Goal: Task Accomplishment & Management: Use online tool/utility

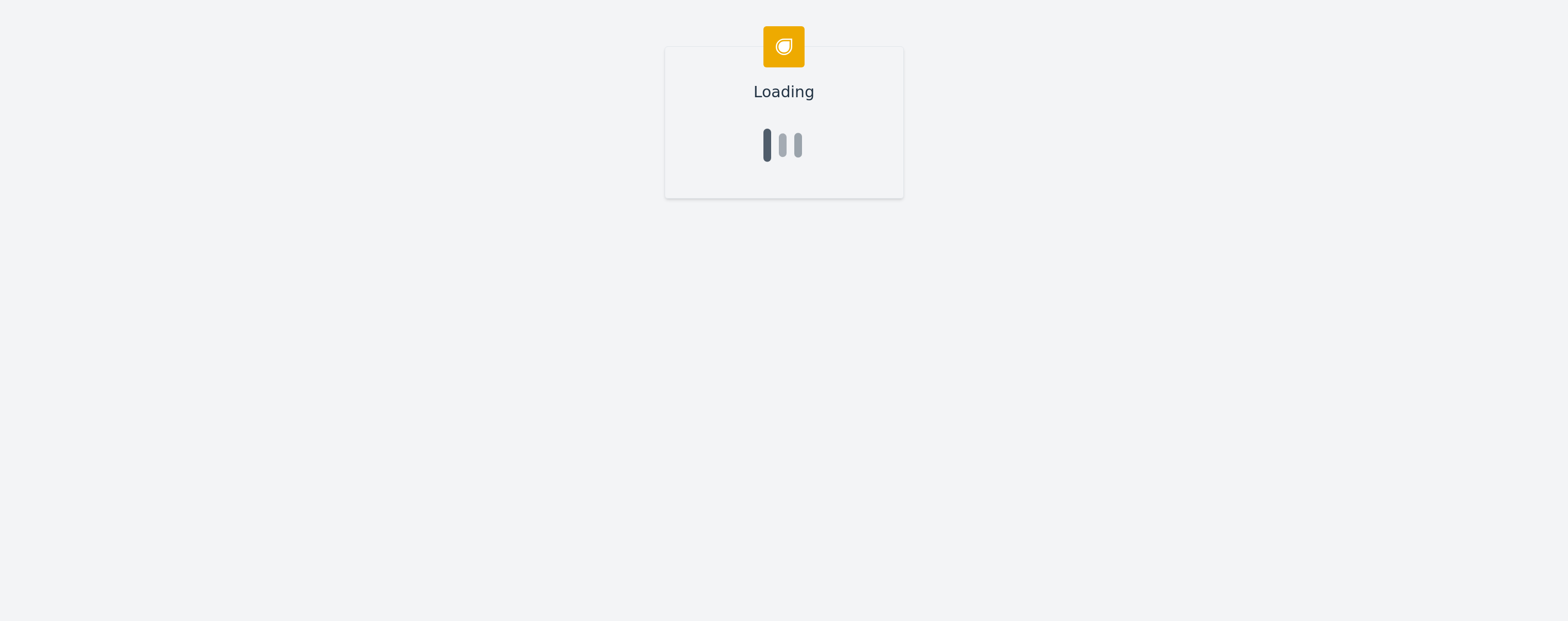
type input "[PERSON_NAME]"
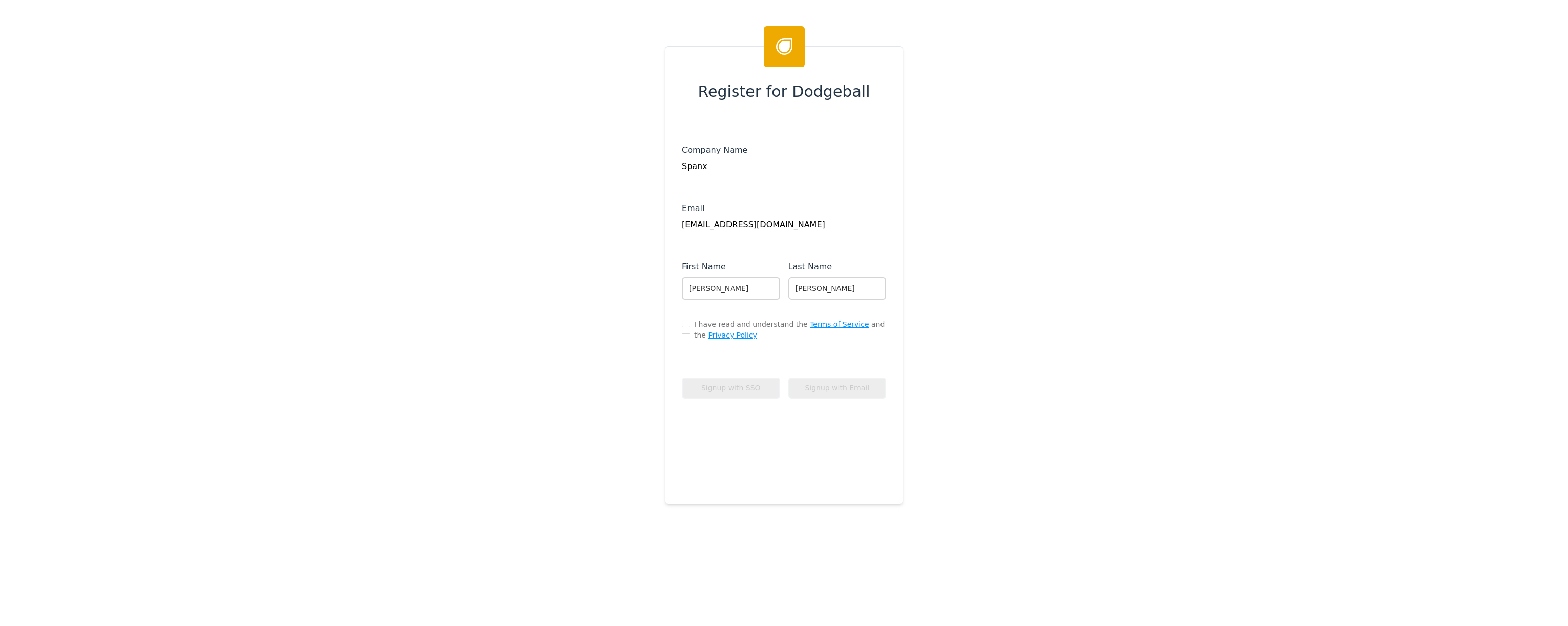
click at [682, 330] on input "checkbox" at bounding box center [685, 329] width 8 height 8
checkbox input "true"
click at [821, 389] on button "Signup with Email" at bounding box center [837, 388] width 98 height 21
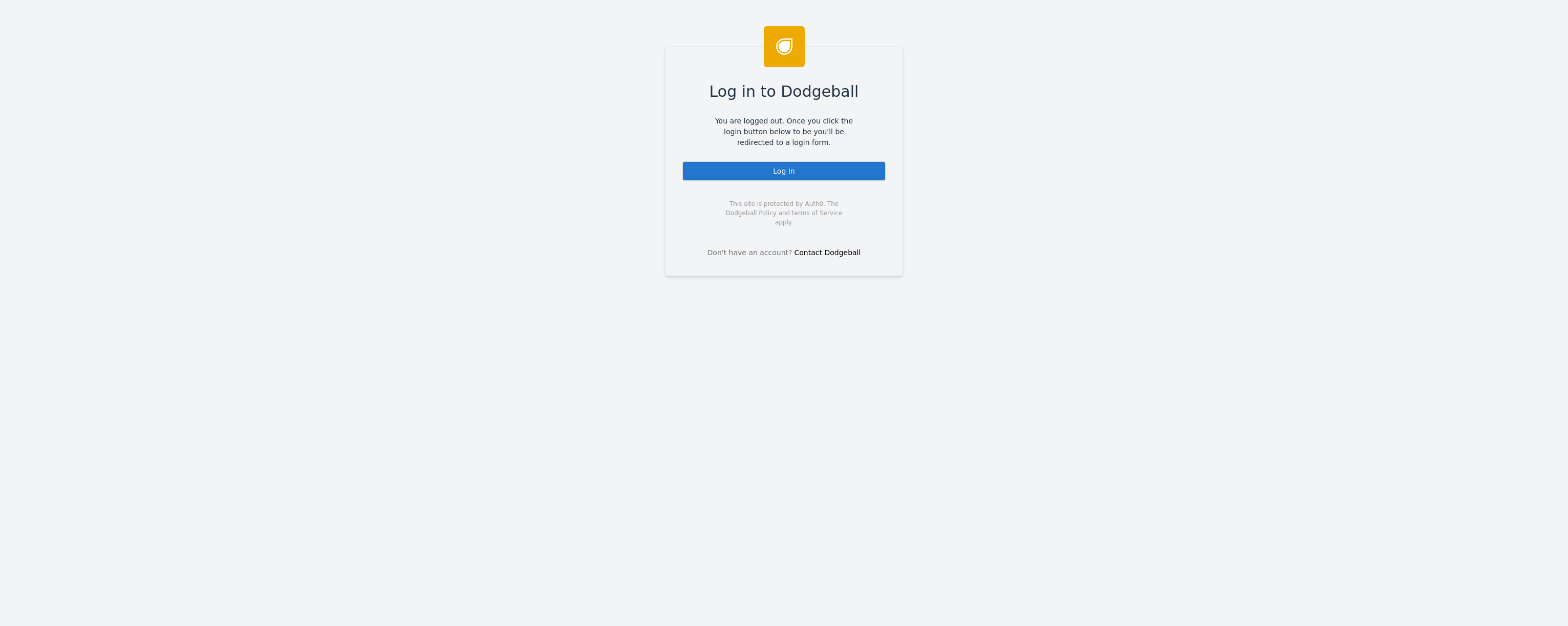
click at [755, 169] on div "Log In" at bounding box center [784, 171] width 205 height 21
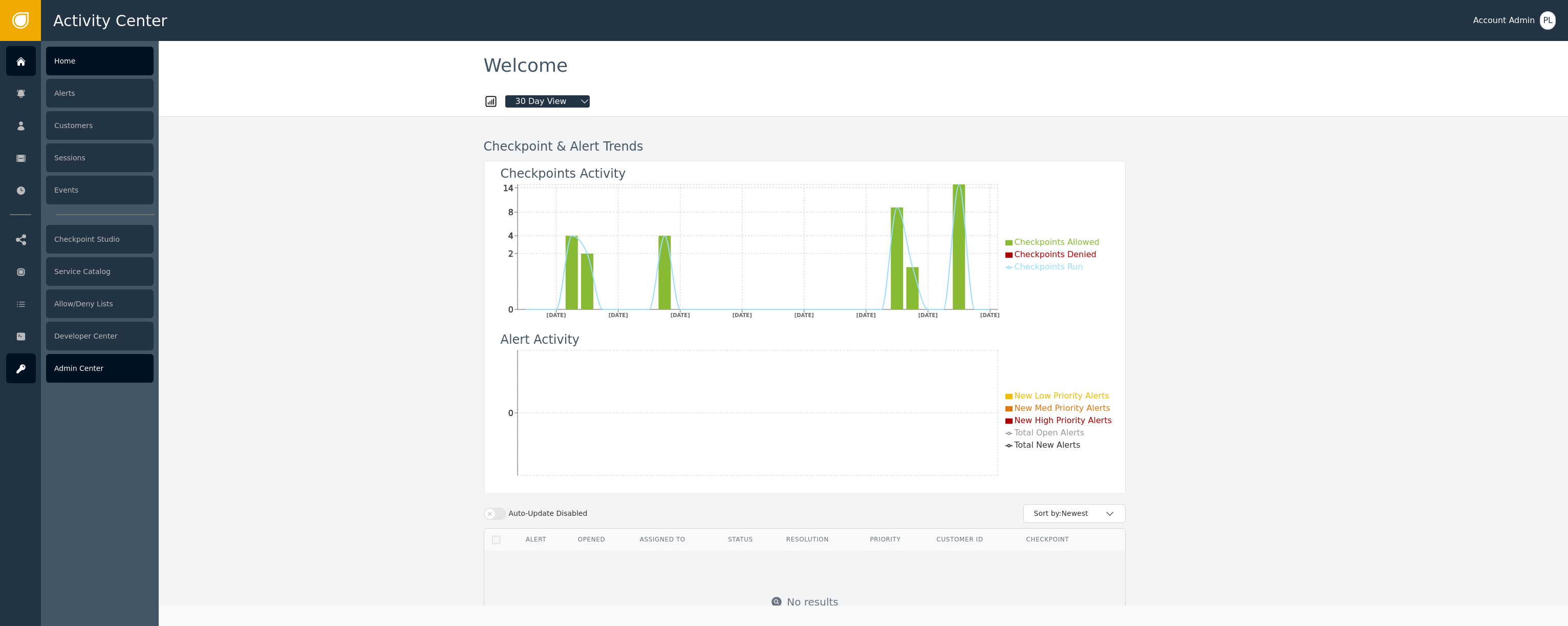
click at [63, 369] on div "Admin Center" at bounding box center [100, 368] width 108 height 29
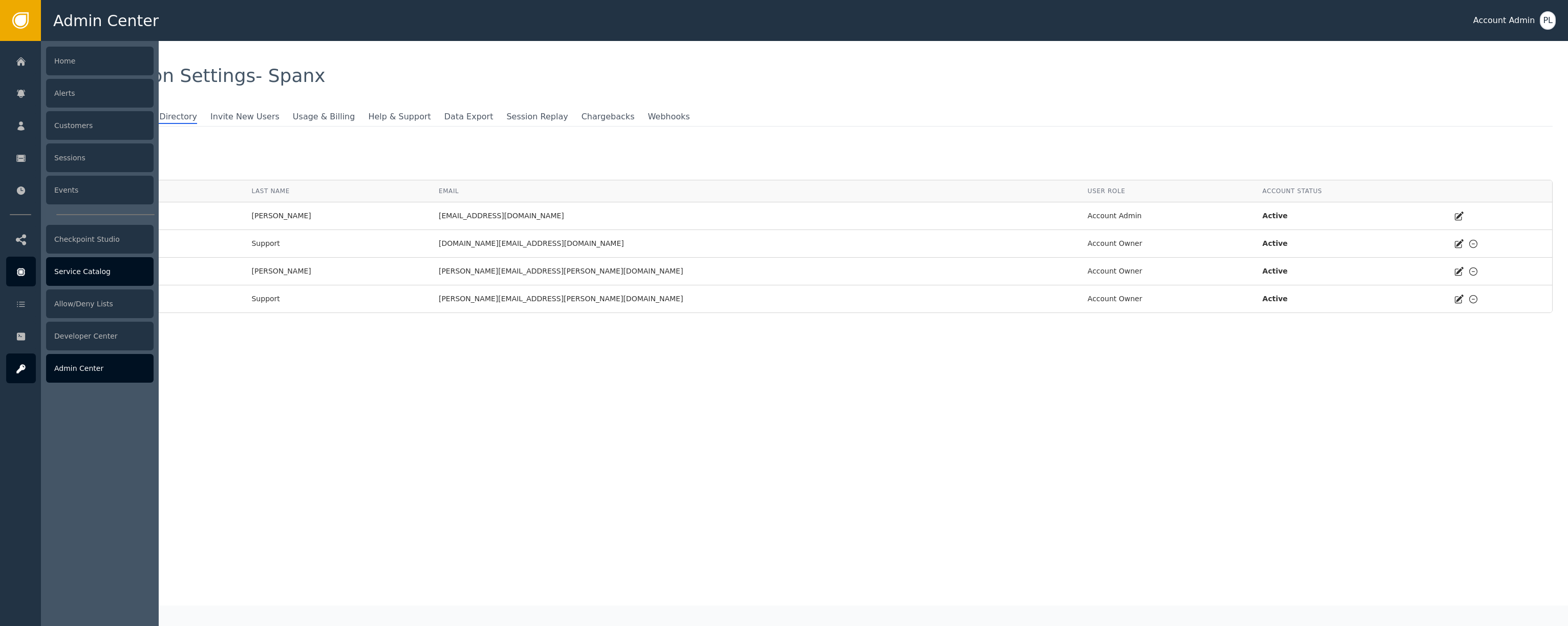
click at [101, 267] on div "Service Catalog" at bounding box center [100, 271] width 108 height 29
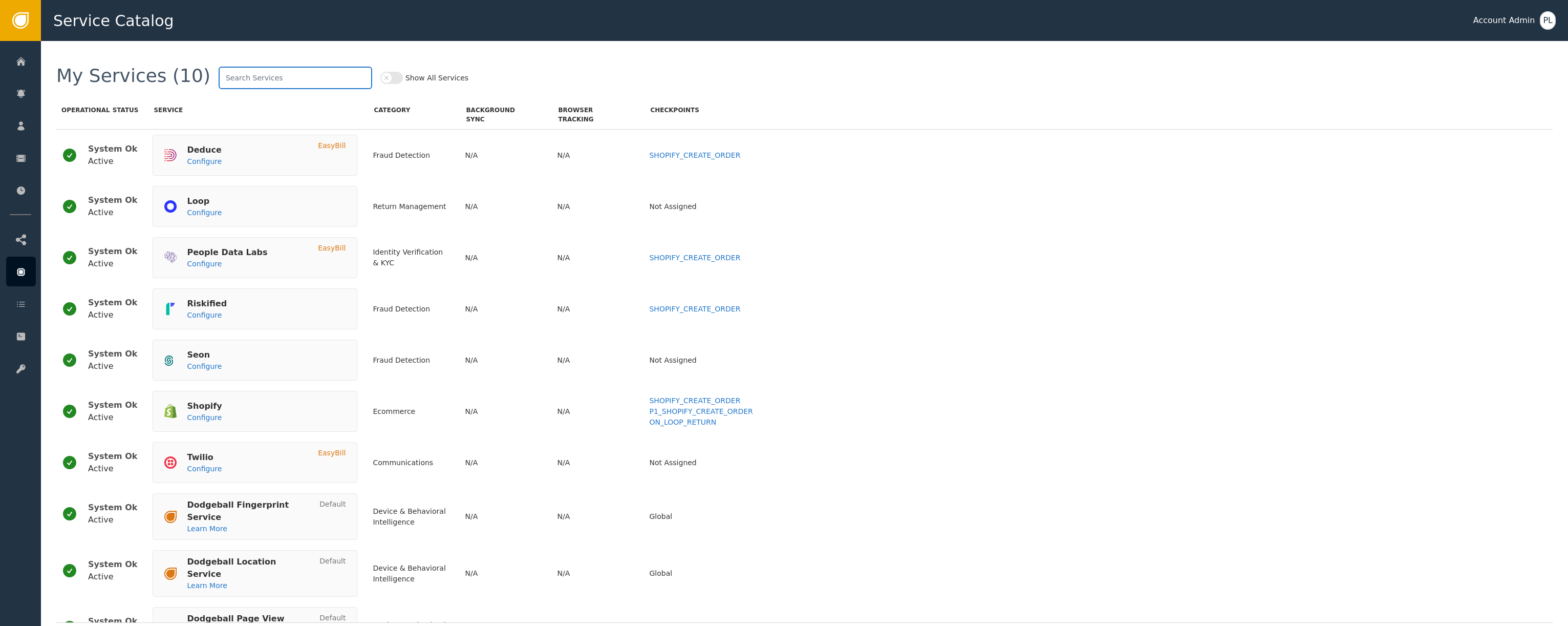
click at [231, 77] on input "text" at bounding box center [295, 77] width 153 height 23
click at [380, 79] on button "Show All Services" at bounding box center [391, 78] width 23 height 12
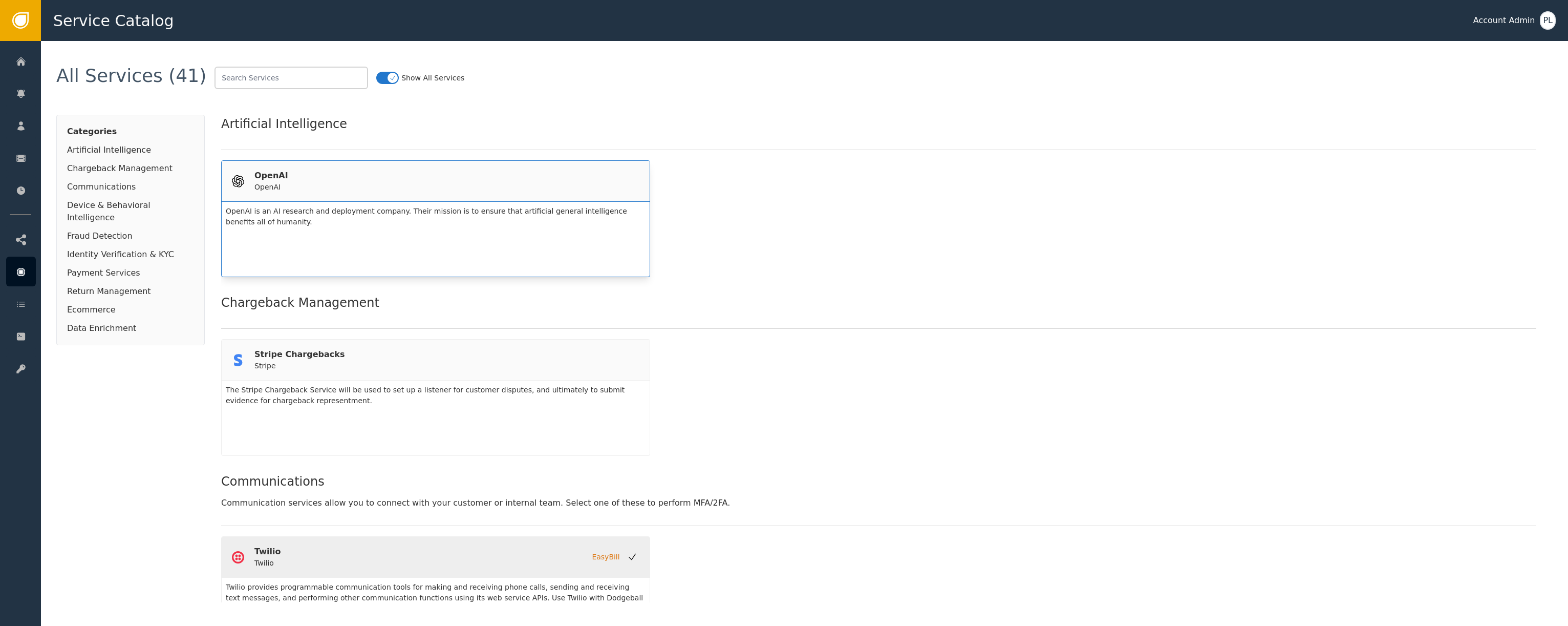
click at [269, 193] on div "OpenAI OpenAI" at bounding box center [435, 181] width 428 height 41
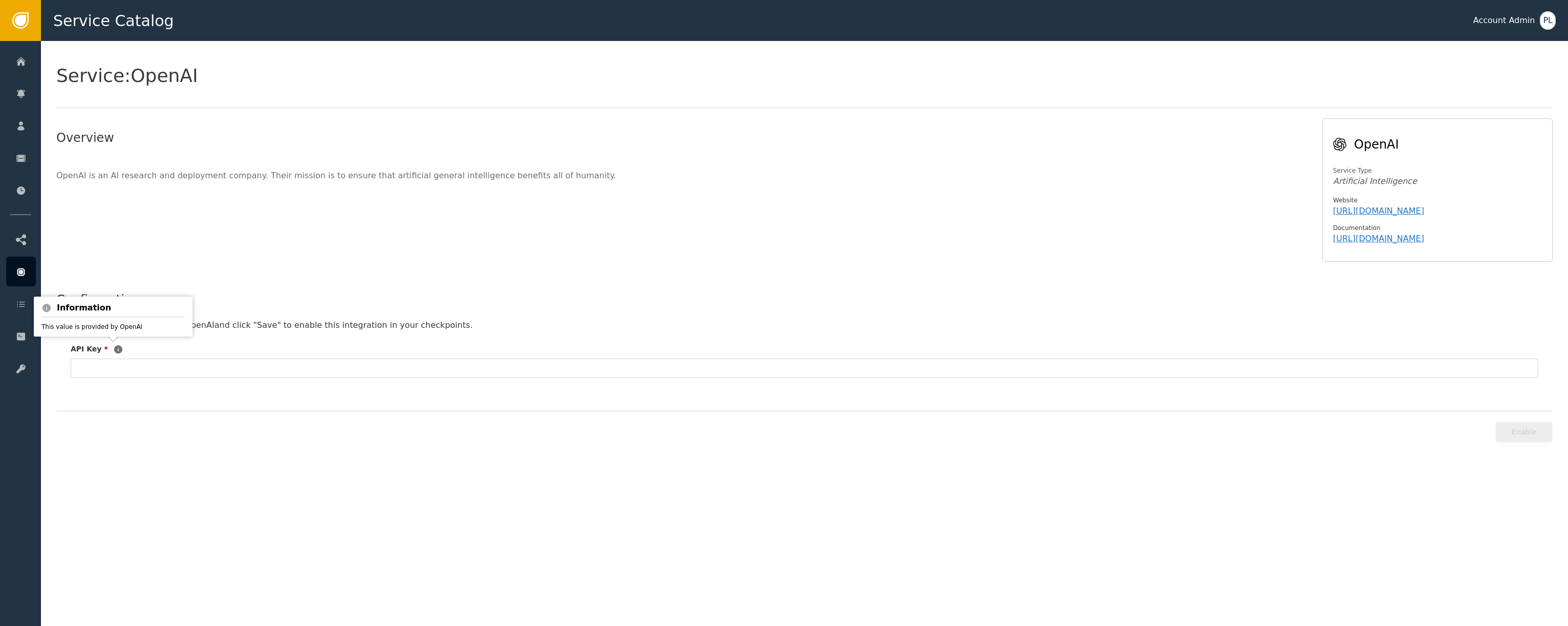
click at [114, 351] on icon at bounding box center [118, 348] width 8 height 8
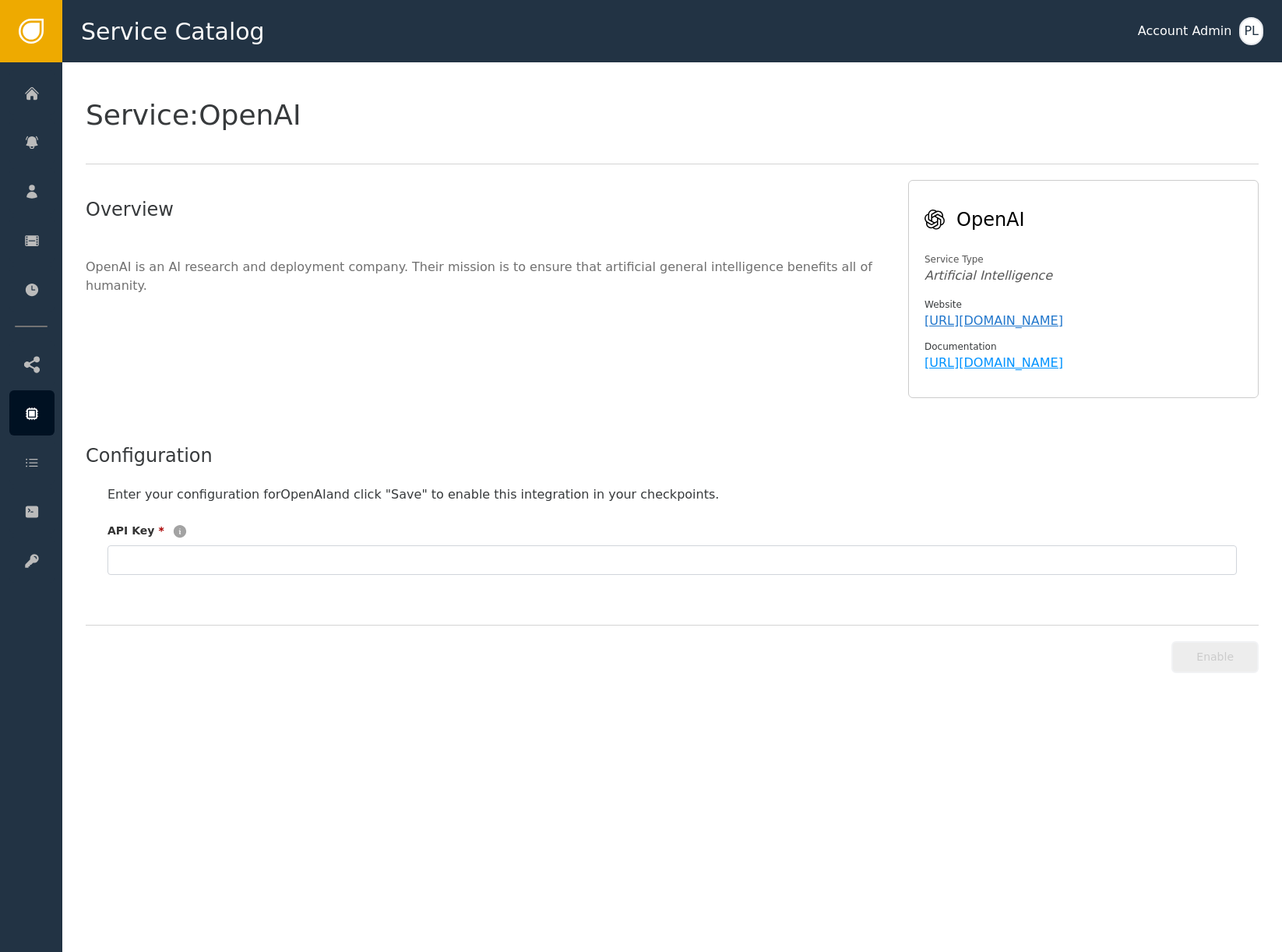
click at [960, 361] on link "https://platform.openai.com/docs/overview" at bounding box center [994, 362] width 139 height 15
click at [892, 517] on div "Enter your configuration for OpenAI and click "Save" to enable this integration…" at bounding box center [672, 530] width 1174 height 120
click at [505, 563] on input "text" at bounding box center [672, 560] width 1129 height 30
paste input "sk-proj-46Pn6Ba0xJqQgfDLp15PolcDqunCTw8nx_Hdogp0l8xsB9rTwnNlNcUzmFhwNJ62yOvANt6…"
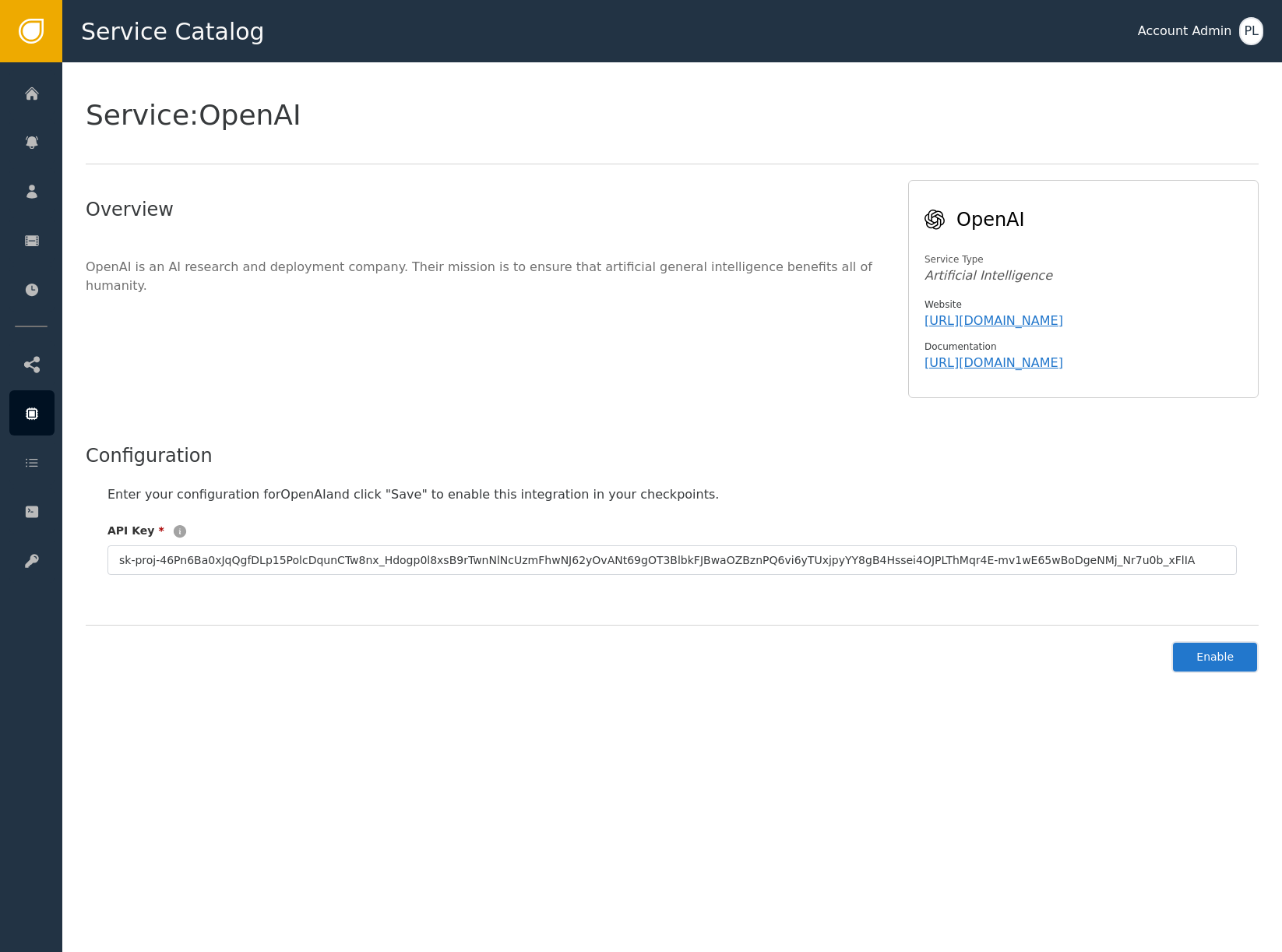
click at [1215, 664] on button "Enable" at bounding box center [1215, 657] width 87 height 31
type input "**********"
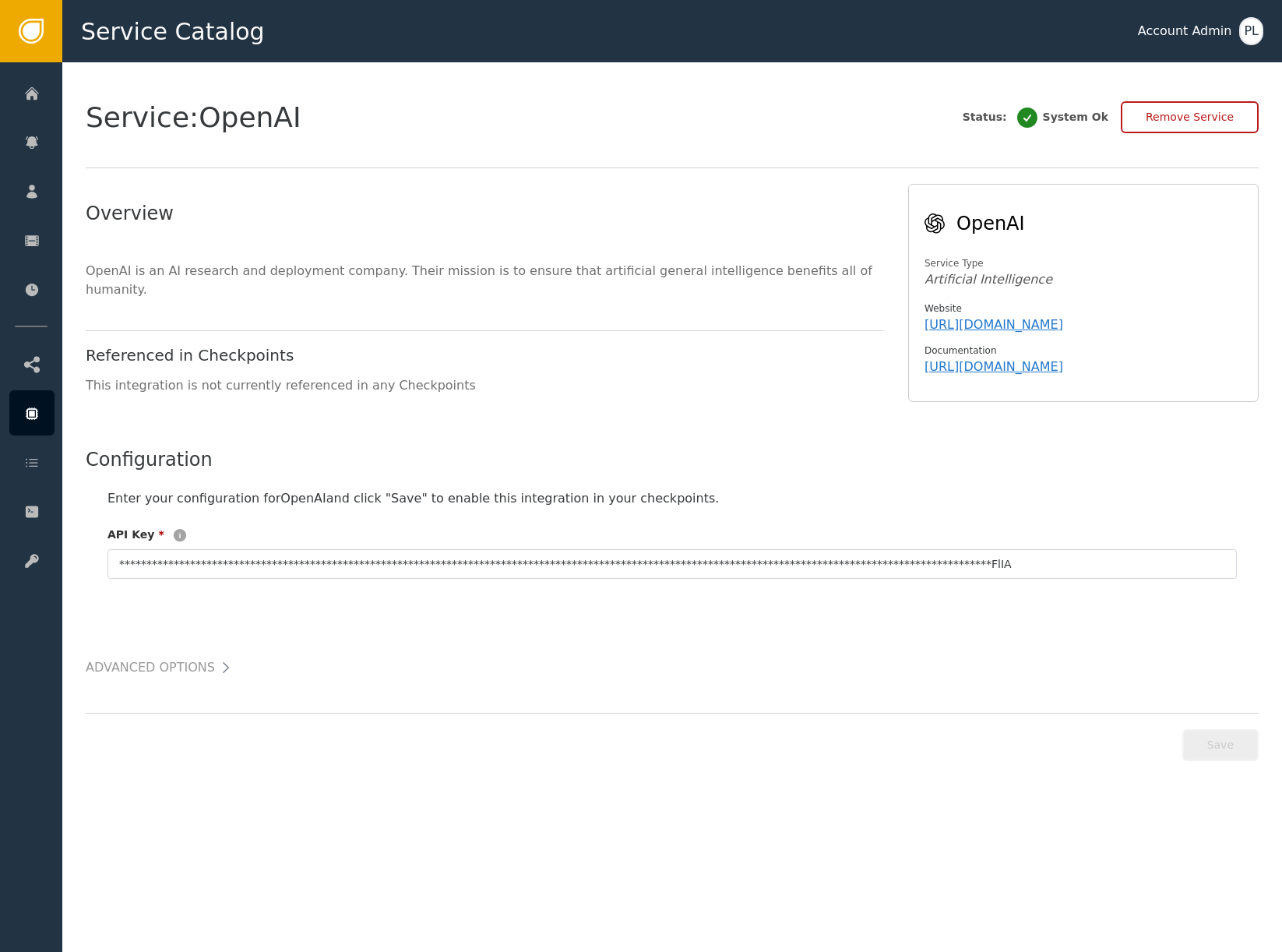
click at [151, 661] on h2 "Advanced Options" at bounding box center [151, 668] width 130 height 22
click at [223, 666] on icon at bounding box center [226, 668] width 6 height 11
